Goal: Transaction & Acquisition: Subscribe to service/newsletter

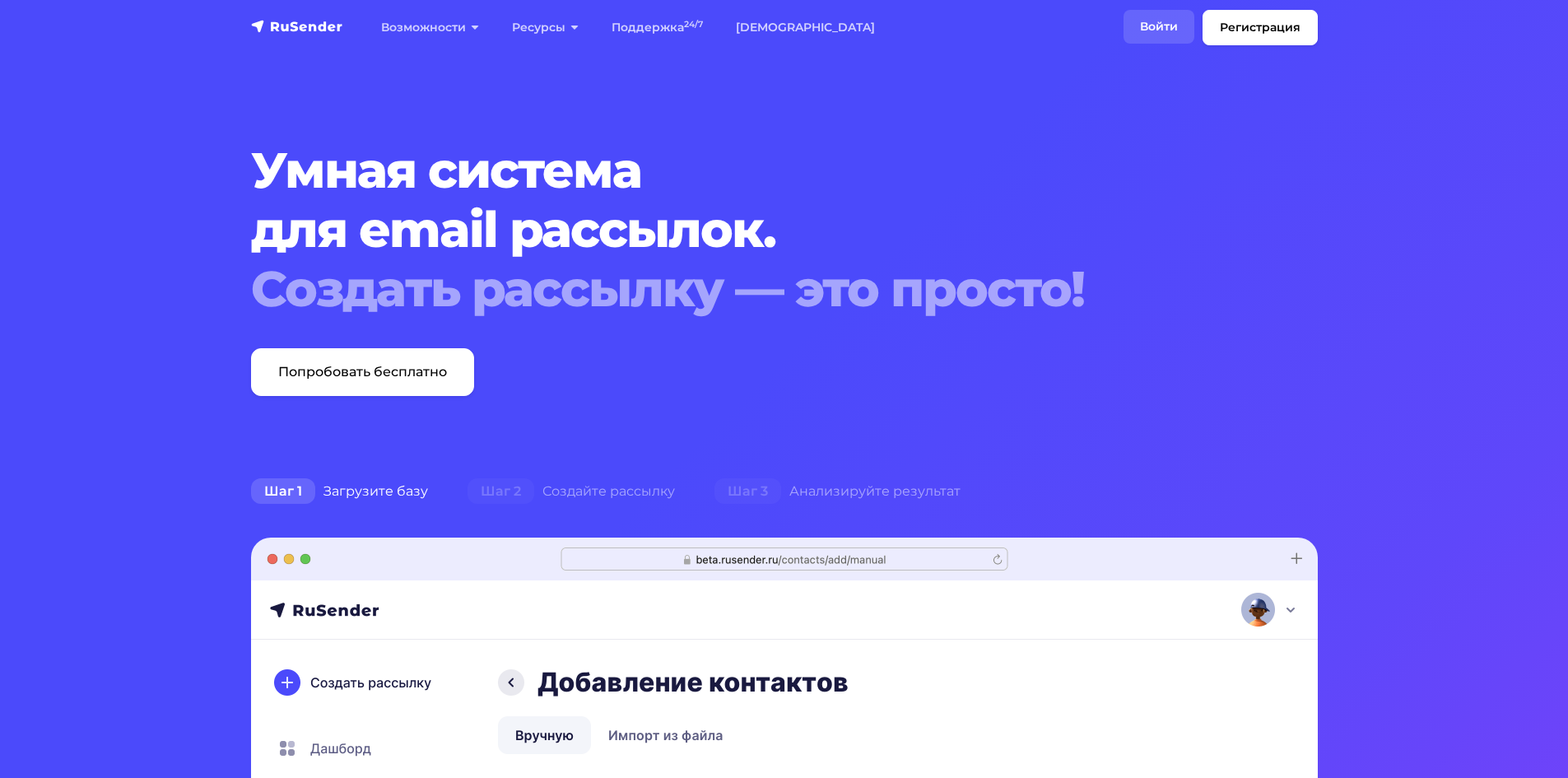
click at [1125, 11] on link "Войти" at bounding box center [1159, 26] width 70 height 33
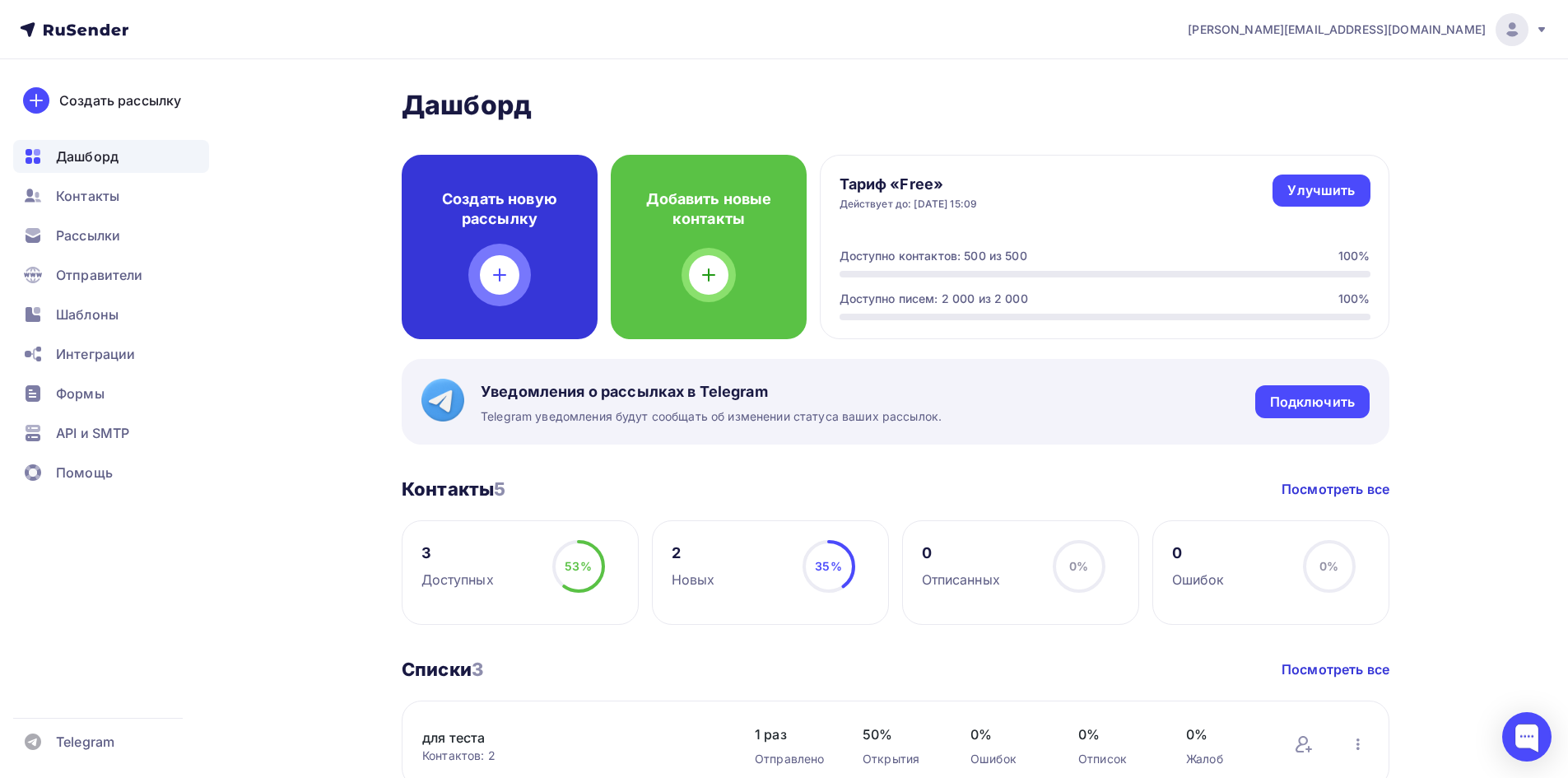
drag, startPoint x: 443, startPoint y: 165, endPoint x: 1342, endPoint y: 33, distance: 908.6
click at [1342, 33] on div "[EMAIL_ADDRESS][DOMAIN_NAME] Аккаунт Тарифы Выйти" at bounding box center [1359, 29] width 377 height 33
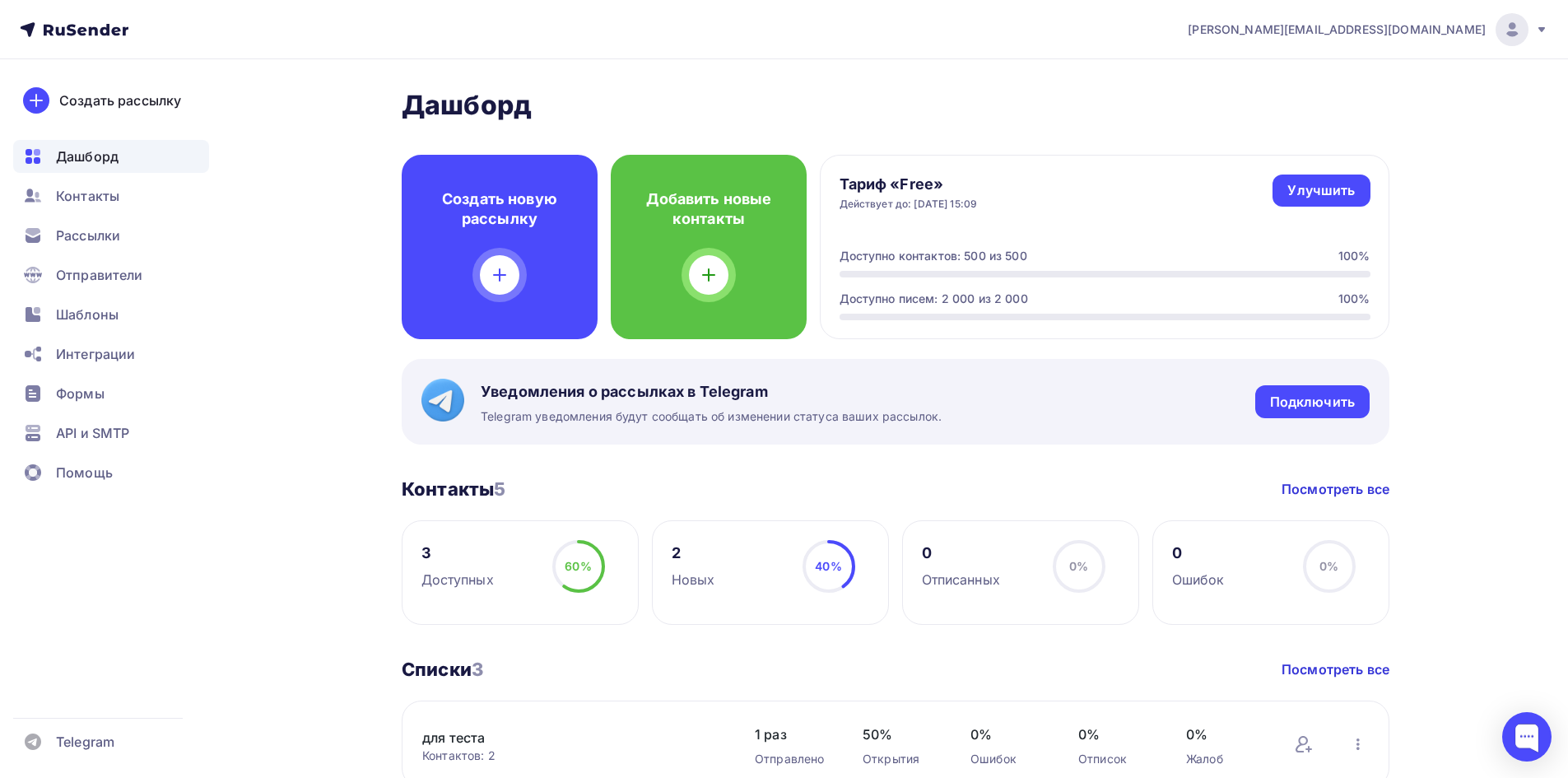
click at [1353, 33] on span "[PERSON_NAME][EMAIL_ADDRESS][DOMAIN_NAME]" at bounding box center [1337, 29] width 298 height 17
click at [1340, 150] on span "Выйти" at bounding box center [1323, 150] width 43 height 19
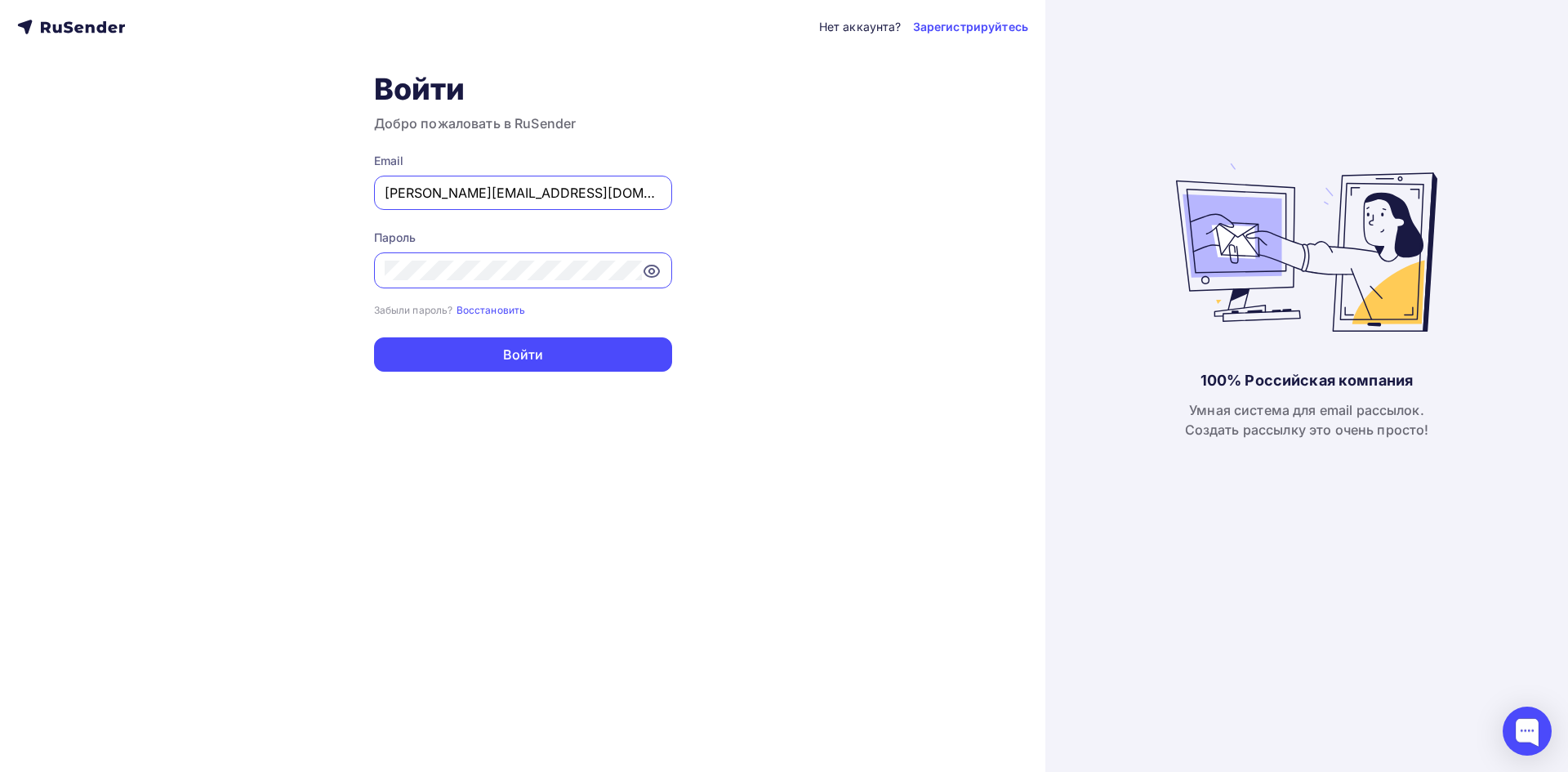
click at [560, 198] on input "[PERSON_NAME][EMAIL_ADDRESS][DOMAIN_NAME]" at bounding box center [523, 193] width 277 height 19
click at [559, 186] on input "[PERSON_NAME][EMAIL_ADDRESS][DOMAIN_NAME]" at bounding box center [523, 193] width 277 height 19
paste input "[EMAIL_ADDRESS][DOMAIN_NAME]"
type input "[EMAIL_ADDRESS][DOMAIN_NAME]"
drag, startPoint x: 863, startPoint y: 391, endPoint x: 676, endPoint y: 488, distance: 210.7
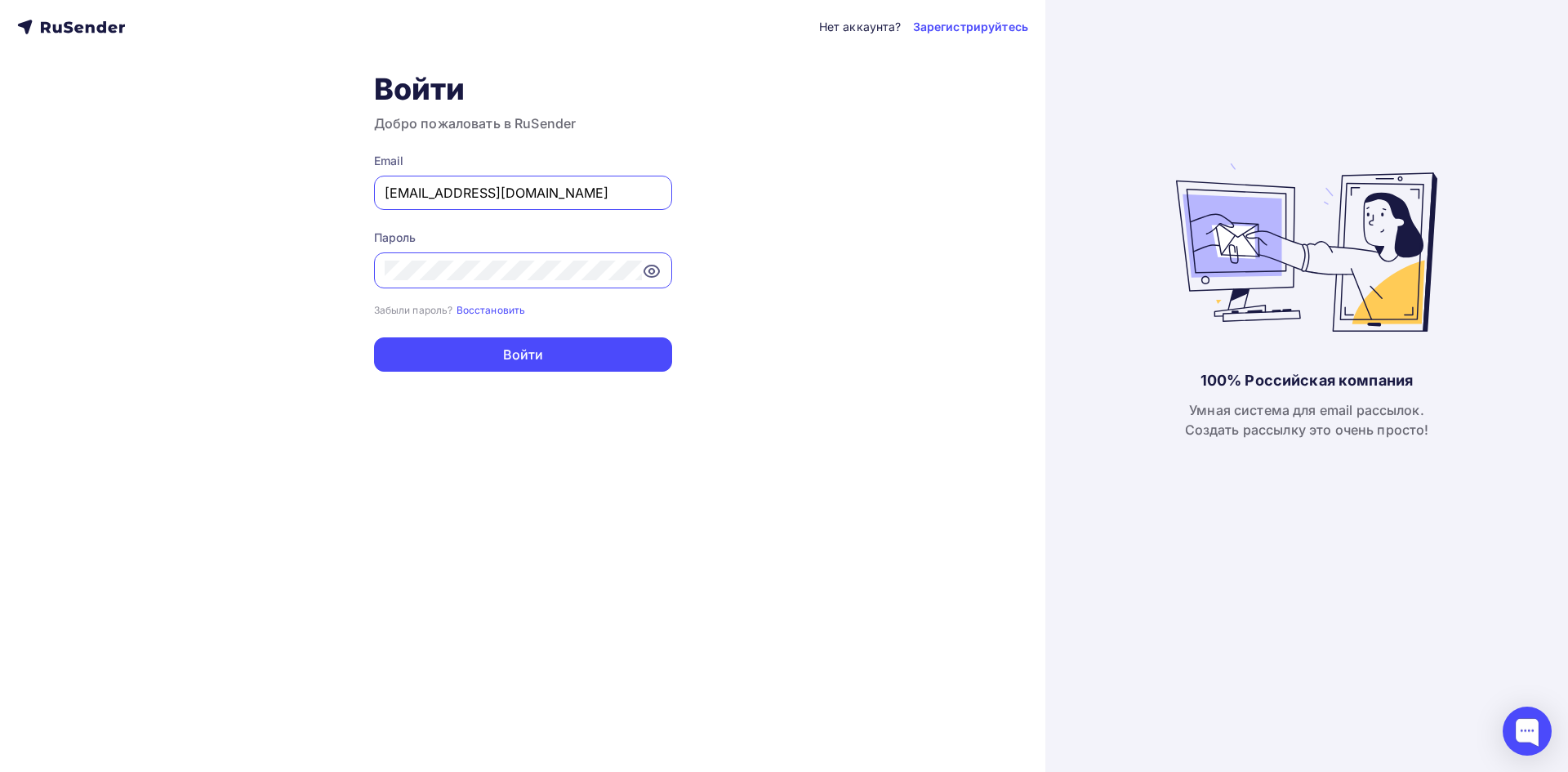
click at [863, 393] on div "Нет аккаунта? Зарегистрируйтесь Войти Добро пожаловать в RuSender Email [EMAIL_…" at bounding box center [522, 386] width 1045 height 772
click at [888, 280] on div "Нет аккаунта? Зарегистрируйтесь Войти Добро пожаловать в RuSender Email [EMAIL_…" at bounding box center [522, 386] width 1045 height 772
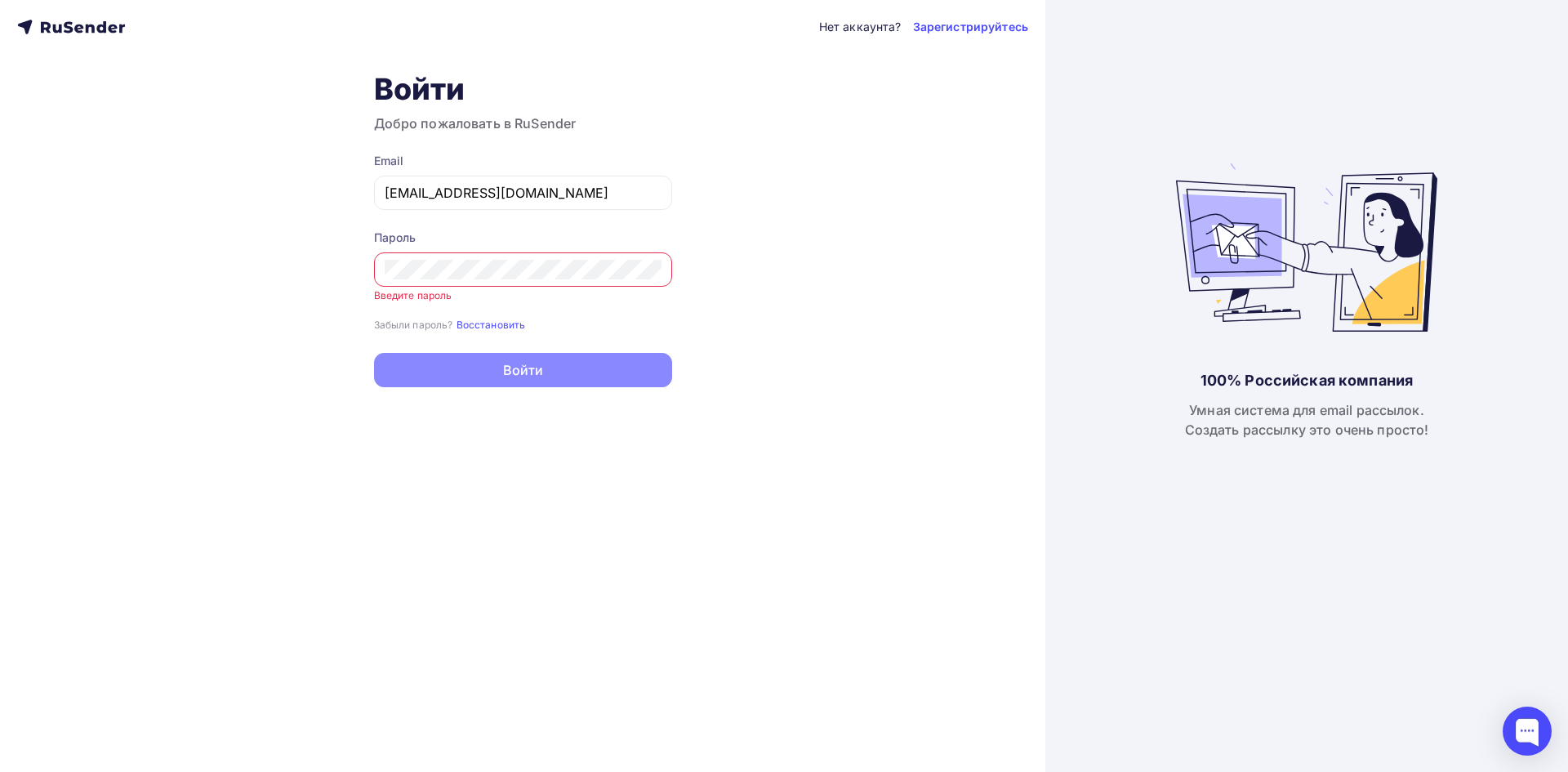
click at [836, 279] on div "Нет аккаунта? Зарегистрируйтесь Войти Добро пожаловать в RuSender Email [EMAIL_…" at bounding box center [522, 386] width 1045 height 772
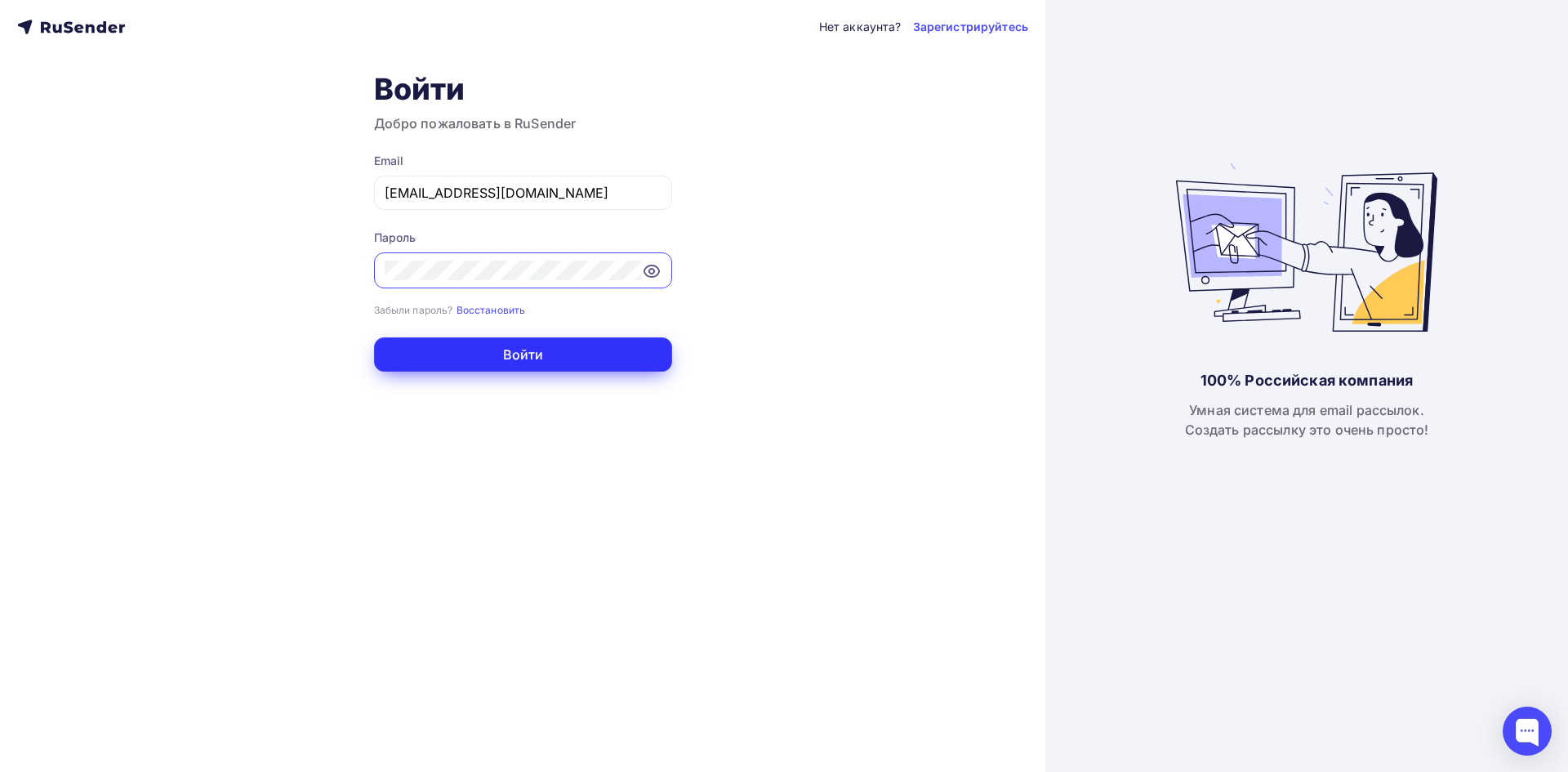
click at [435, 360] on button "Войти" at bounding box center [522, 354] width 298 height 34
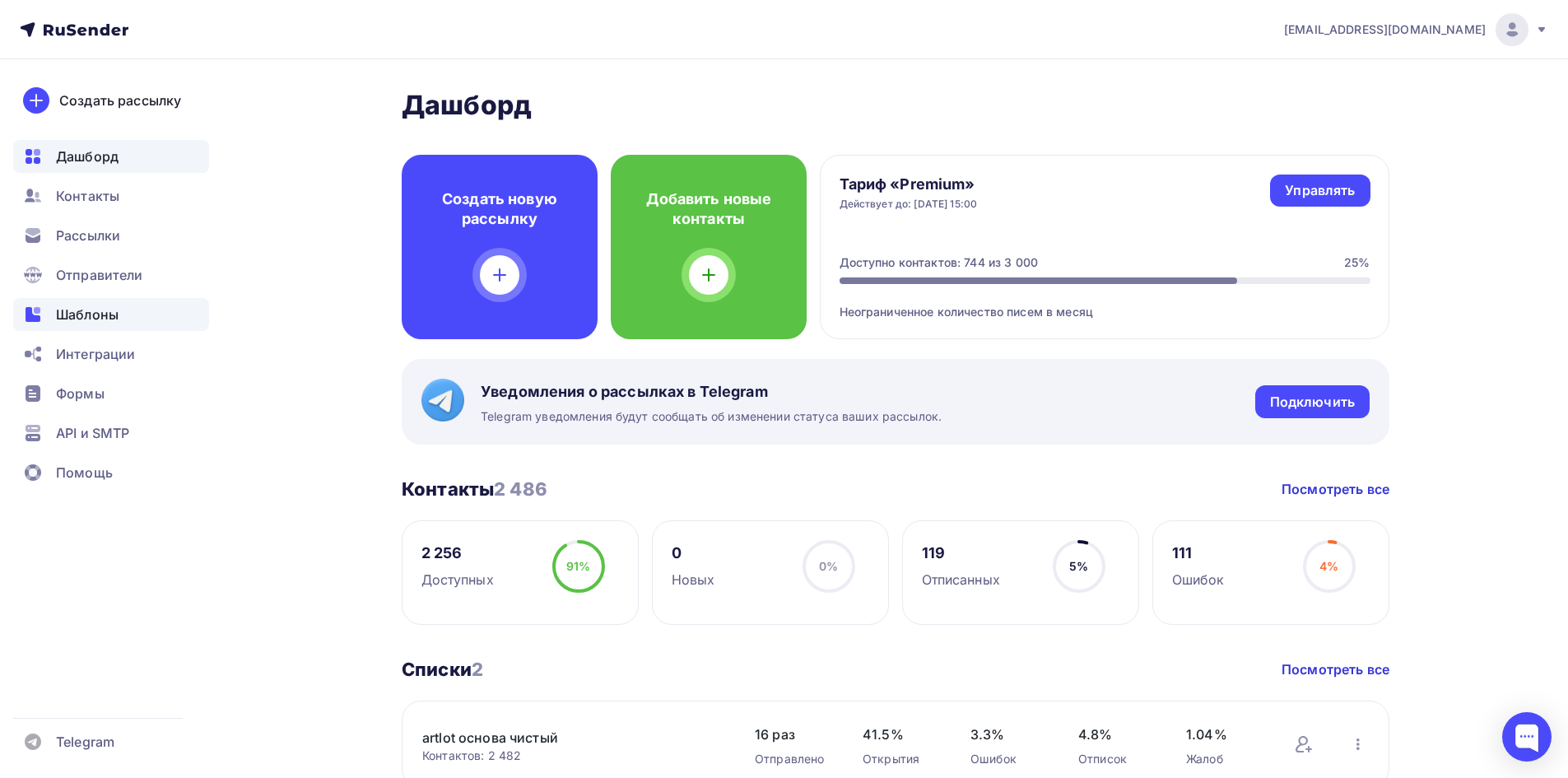
click at [96, 306] on span "Шаблоны" at bounding box center [87, 314] width 62 height 19
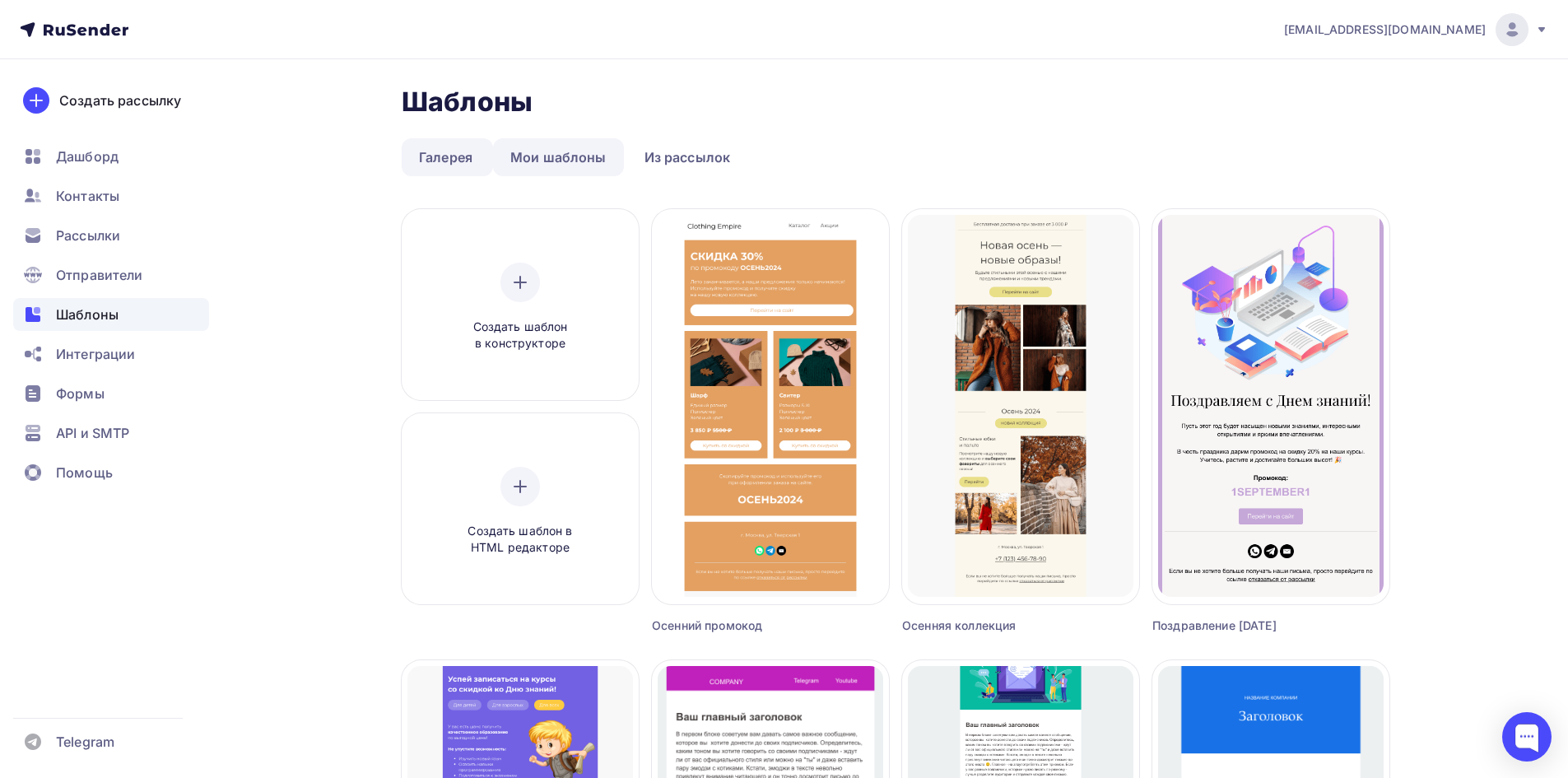
click at [568, 166] on link "Мои шаблоны" at bounding box center [558, 157] width 131 height 38
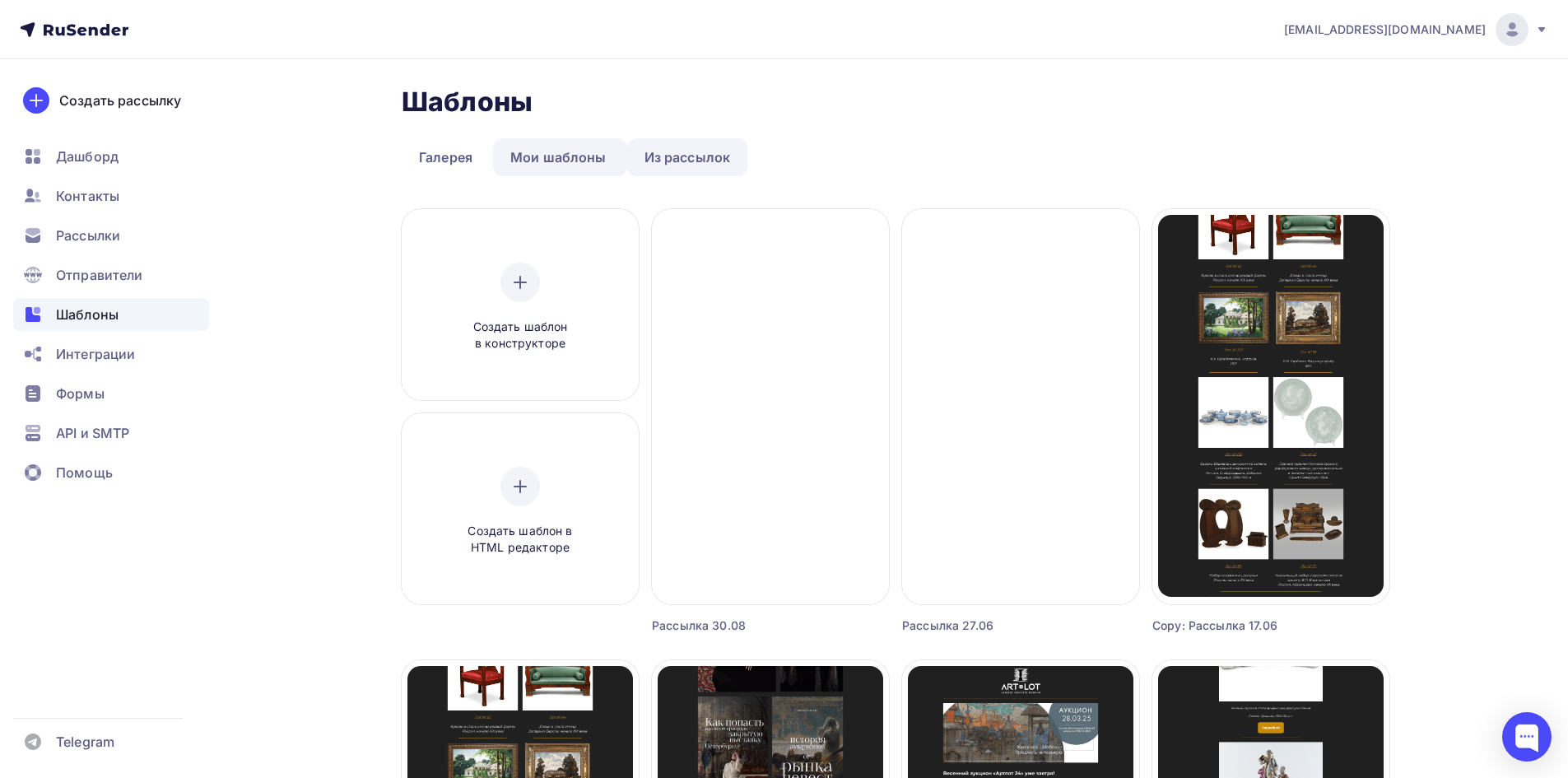
click at [668, 150] on link "Из рассылок" at bounding box center [687, 157] width 121 height 38
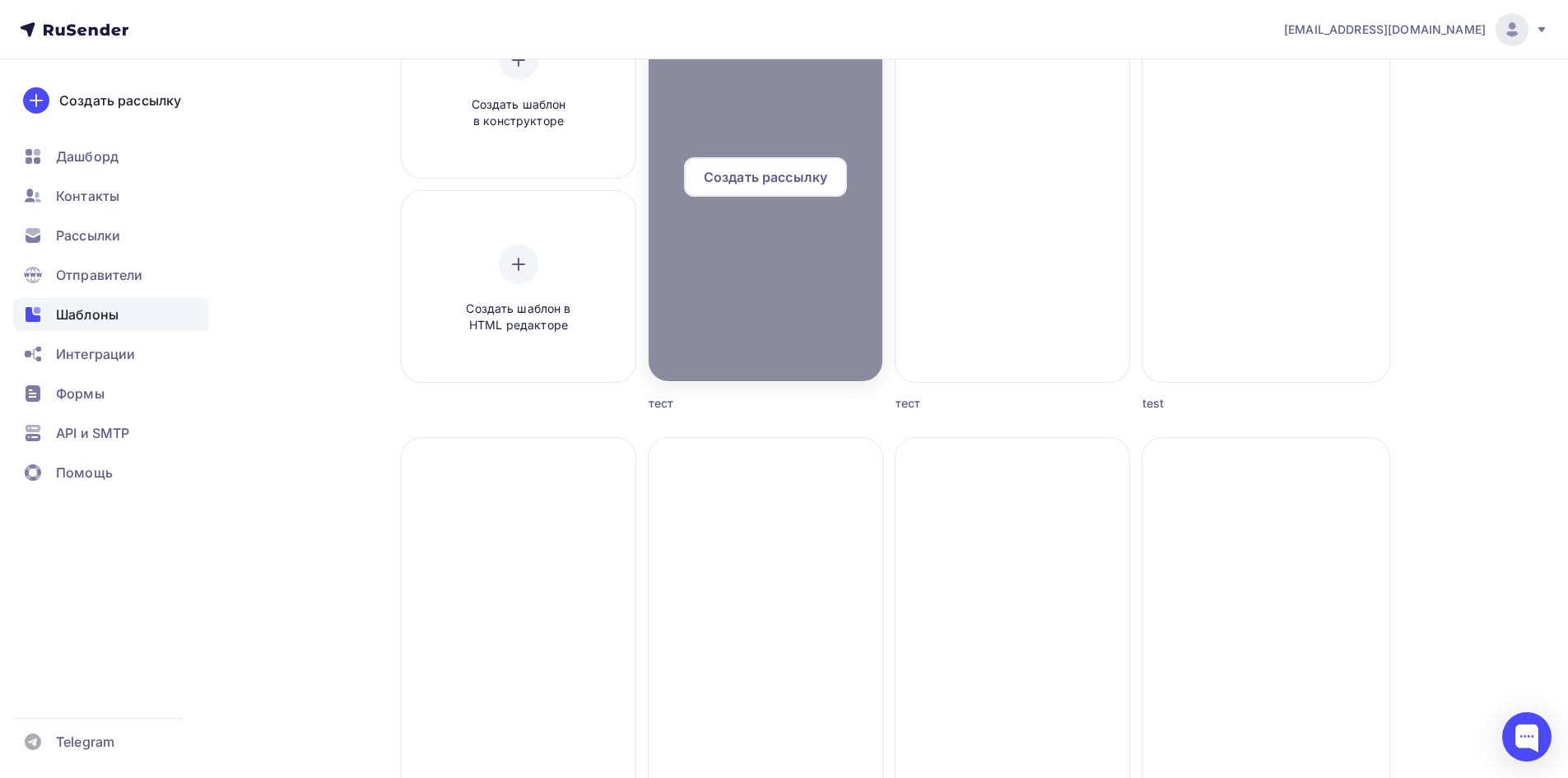
scroll to position [83, 0]
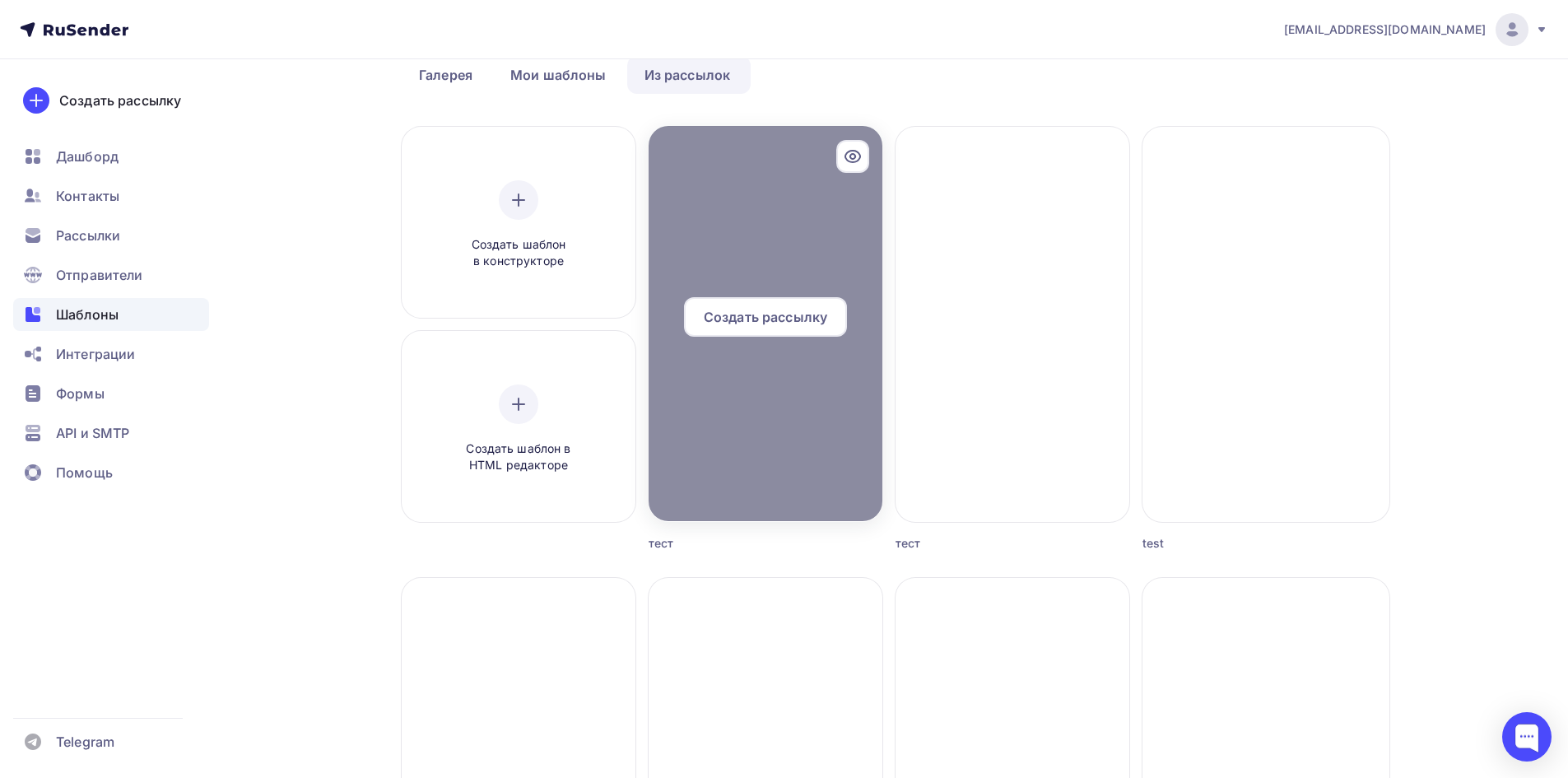
click at [809, 191] on div at bounding box center [766, 323] width 234 height 395
click at [729, 481] on div at bounding box center [766, 323] width 234 height 395
click at [858, 149] on icon at bounding box center [853, 156] width 19 height 19
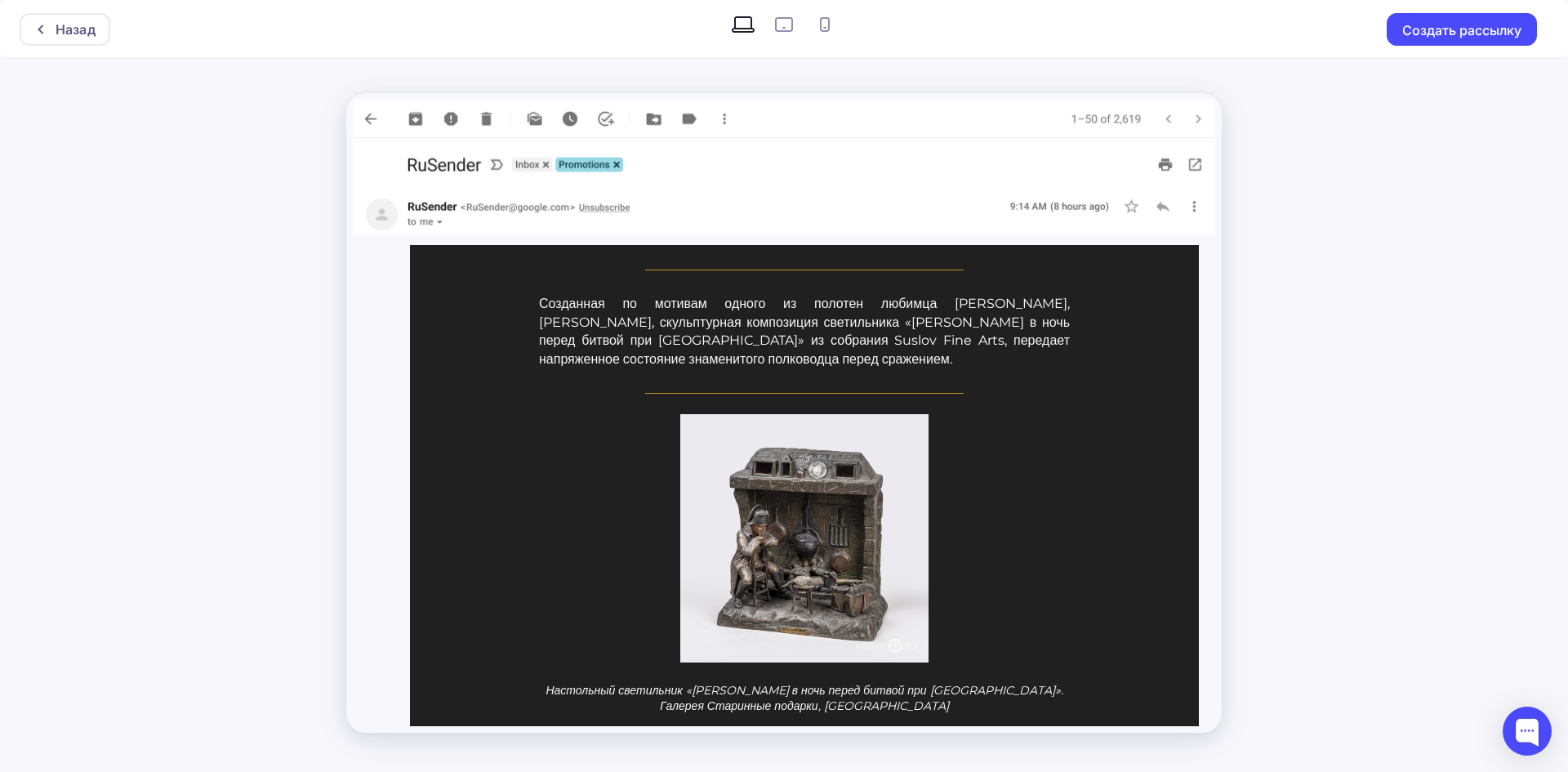
scroll to position [2940, 0]
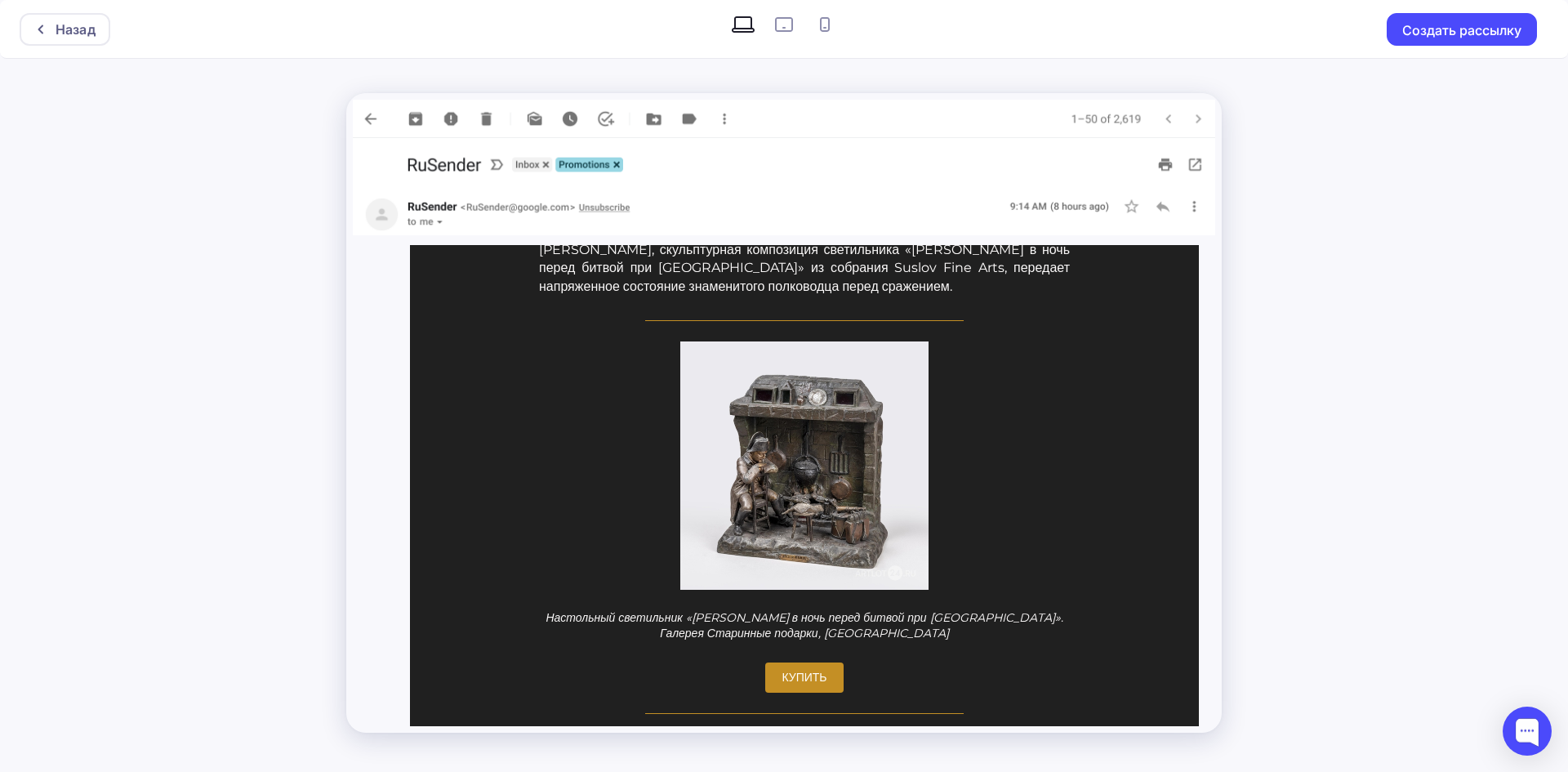
click at [384, 114] on img at bounding box center [784, 119] width 863 height 38
click at [379, 114] on img at bounding box center [784, 119] width 863 height 38
click at [372, 117] on img at bounding box center [784, 119] width 863 height 38
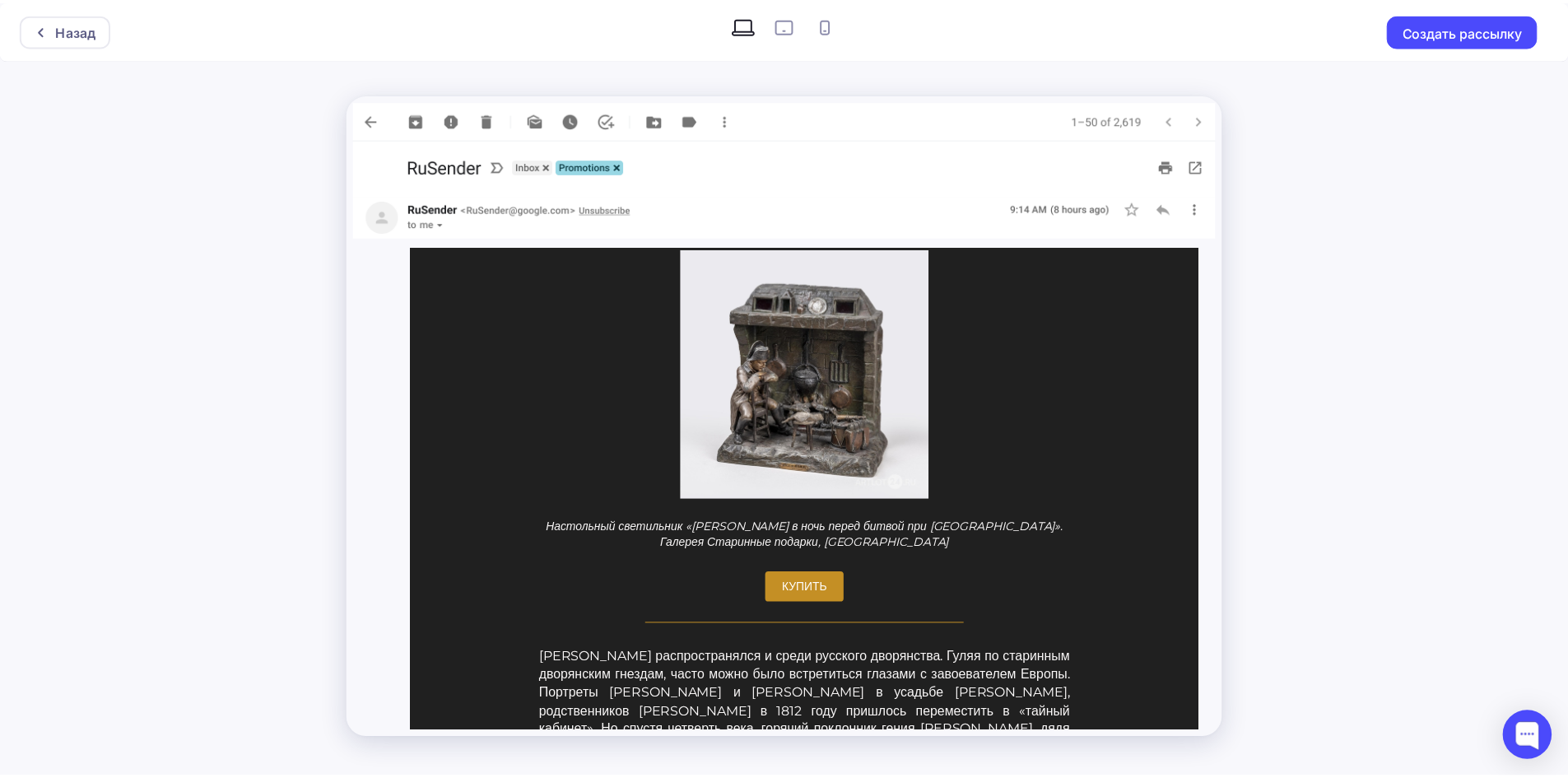
scroll to position [3046, 0]
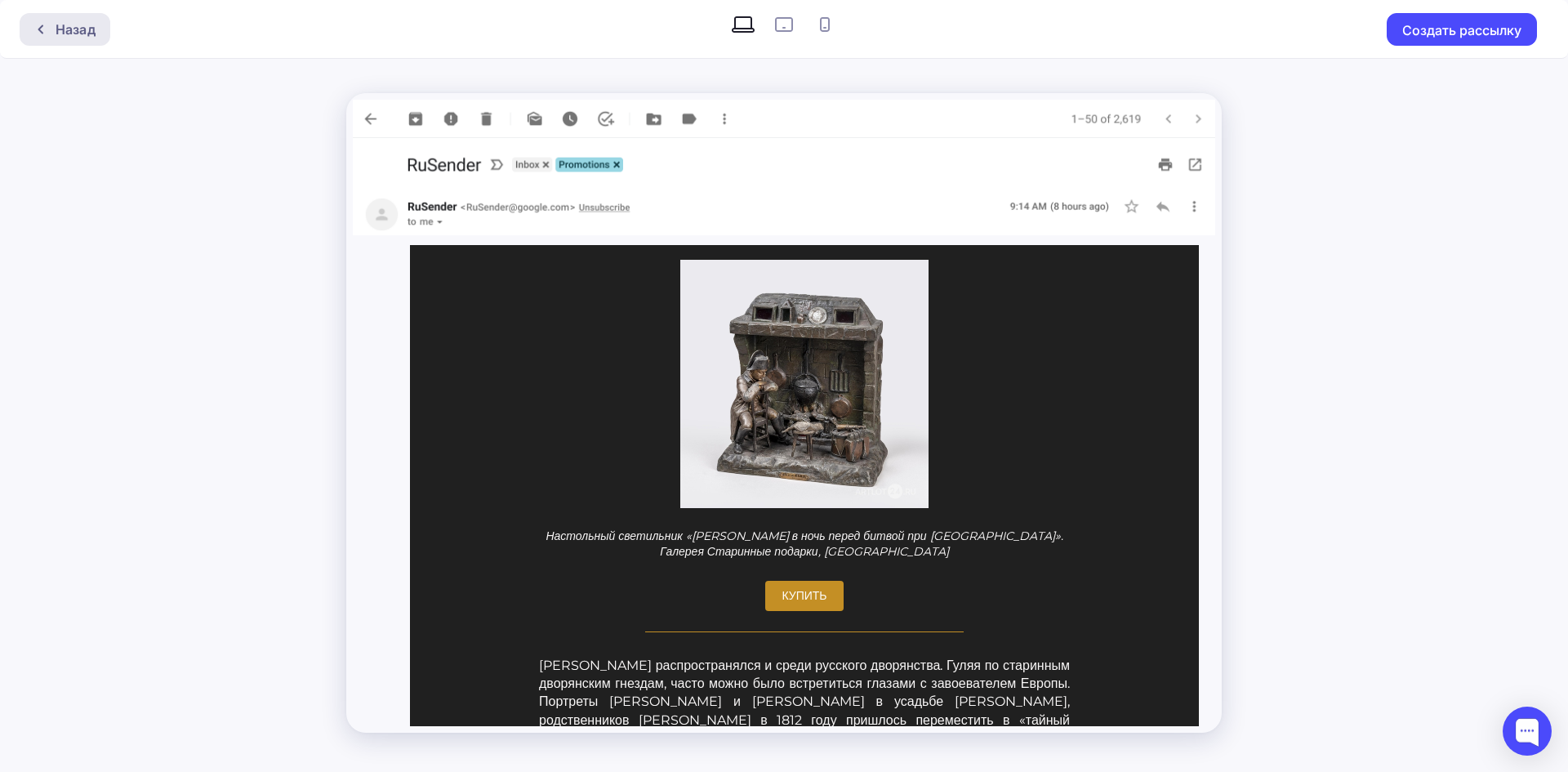
click at [65, 20] on div "Назад" at bounding box center [76, 29] width 40 height 19
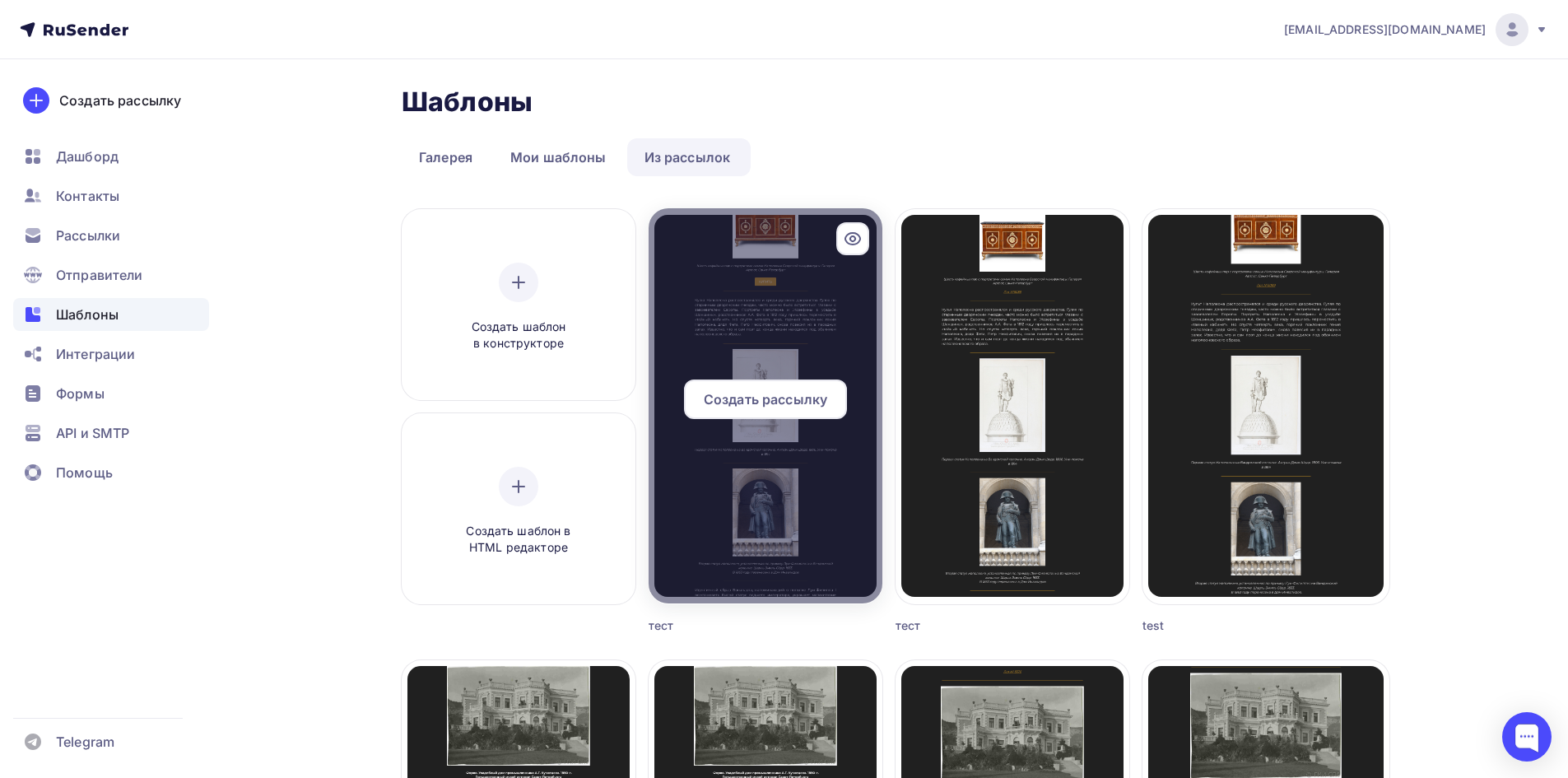
click at [805, 339] on div at bounding box center [766, 406] width 234 height 395
click at [780, 498] on div at bounding box center [766, 406] width 234 height 395
drag, startPoint x: 780, startPoint y: 503, endPoint x: 737, endPoint y: 576, distance: 84.7
click at [758, 547] on div at bounding box center [766, 406] width 234 height 395
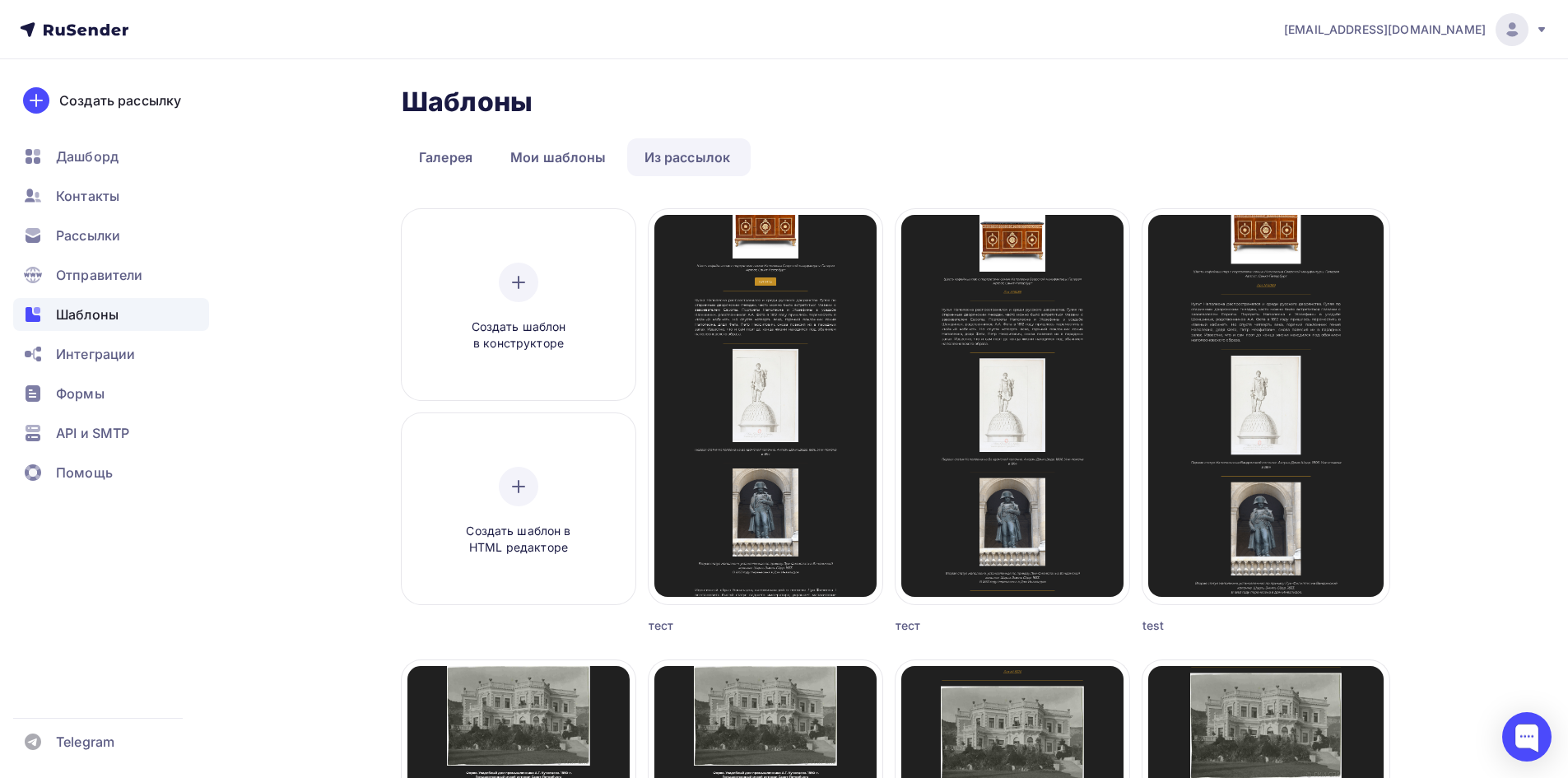
click at [659, 623] on div "тест" at bounding box center [736, 625] width 175 height 17
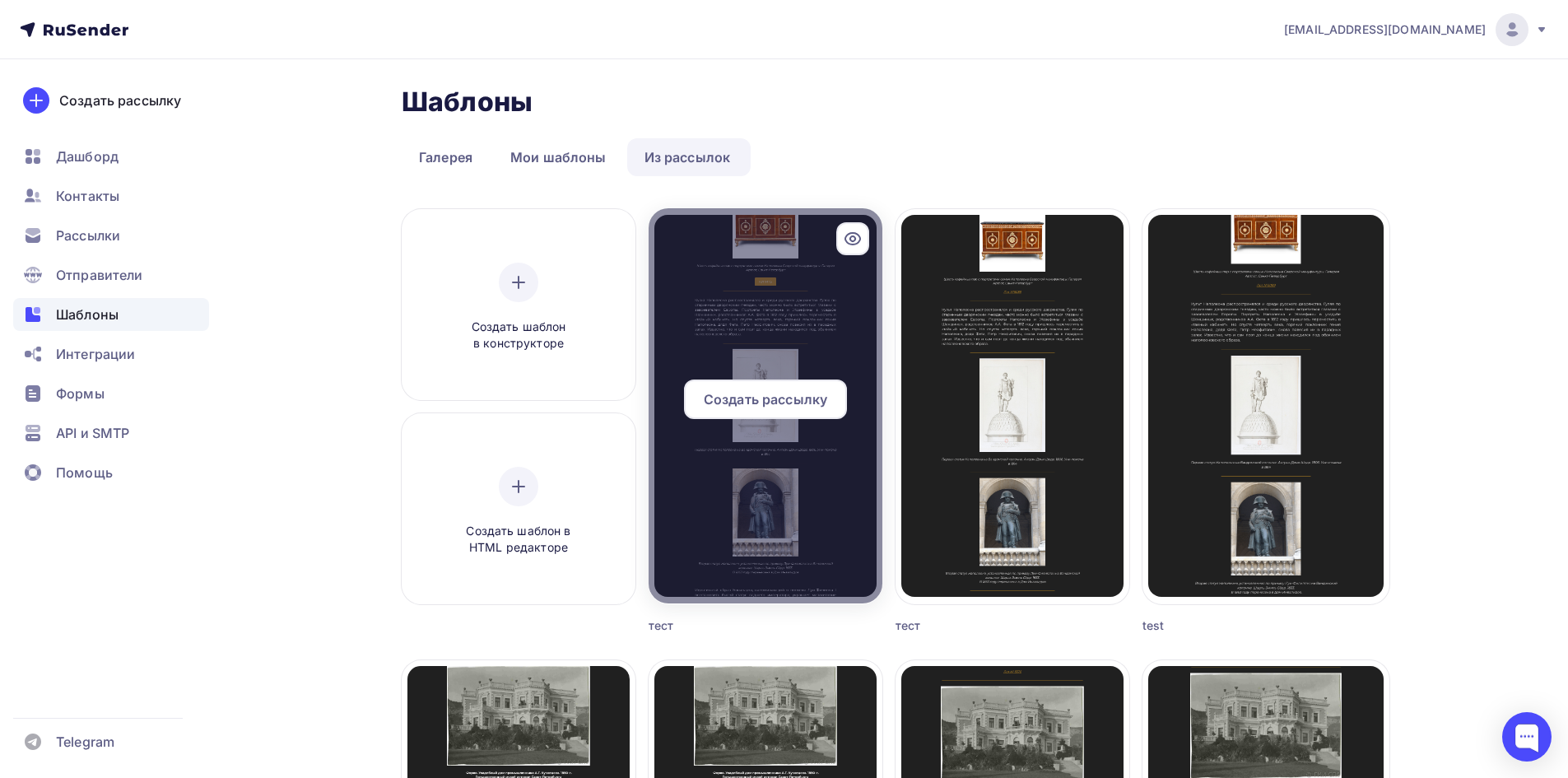
drag, startPoint x: 708, startPoint y: 546, endPoint x: 726, endPoint y: 538, distance: 19.7
click at [710, 546] on div at bounding box center [766, 406] width 234 height 395
click at [740, 409] on div "Создать рассылку" at bounding box center [765, 399] width 163 height 40
